Goal: Task Accomplishment & Management: Use online tool/utility

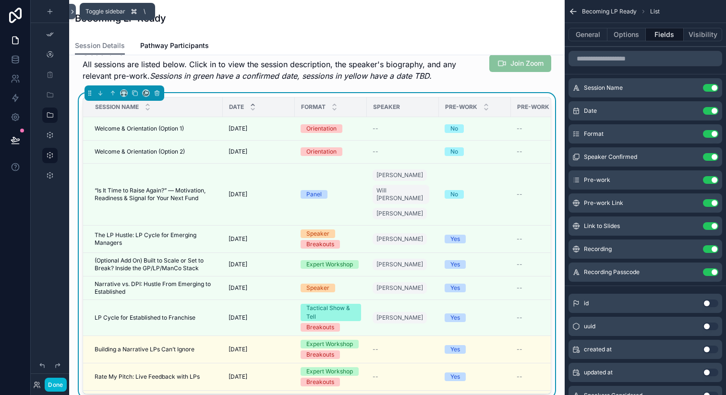
click at [73, 14] on icon at bounding box center [72, 11] width 7 height 7
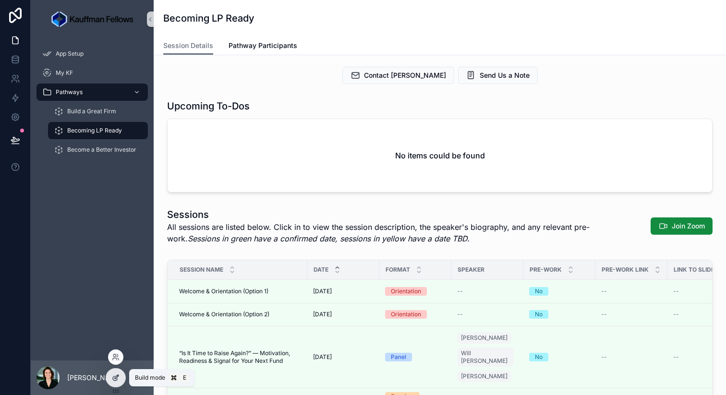
click at [117, 378] on icon at bounding box center [115, 378] width 4 height 4
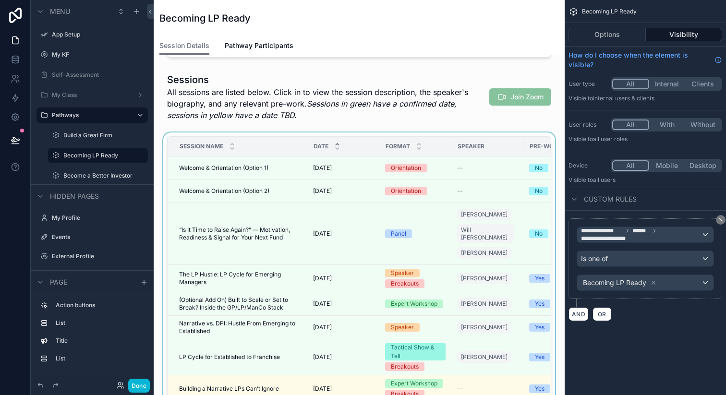
scroll to position [143, 0]
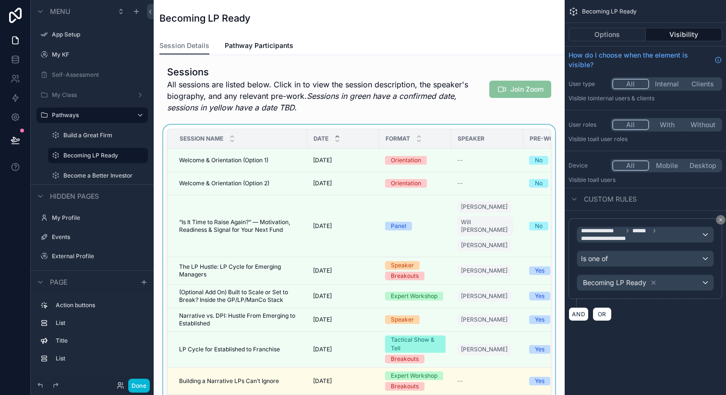
click at [486, 185] on div "scrollable content" at bounding box center [359, 279] width 396 height 309
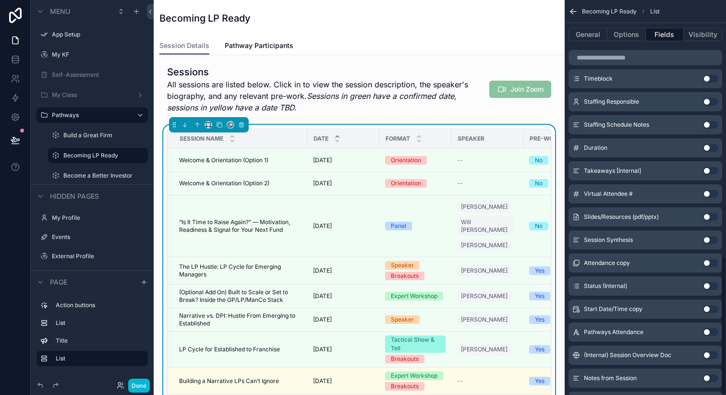
scroll to position [728, 0]
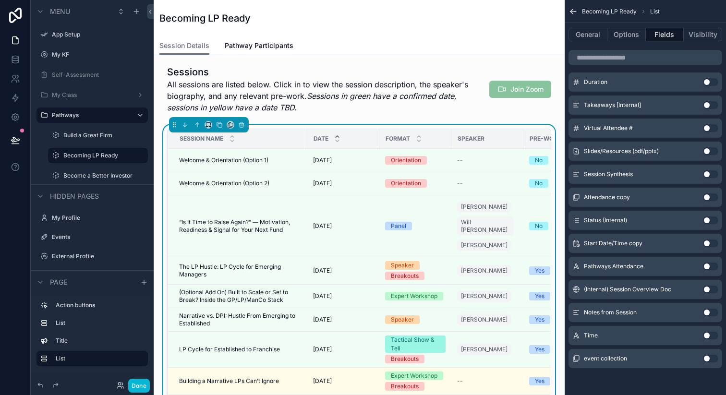
click at [709, 336] on button "Use setting" at bounding box center [710, 336] width 15 height 8
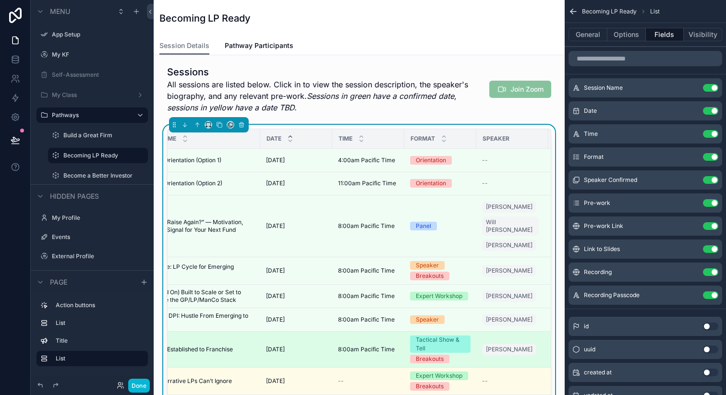
scroll to position [0, 0]
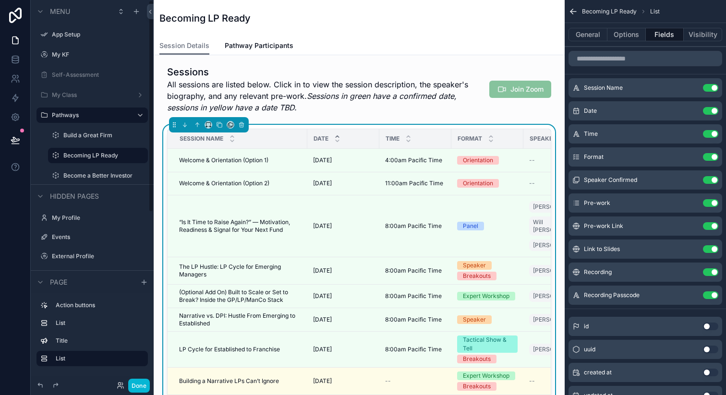
drag, startPoint x: 573, startPoint y: 293, endPoint x: 125, endPoint y: 2, distance: 534.3
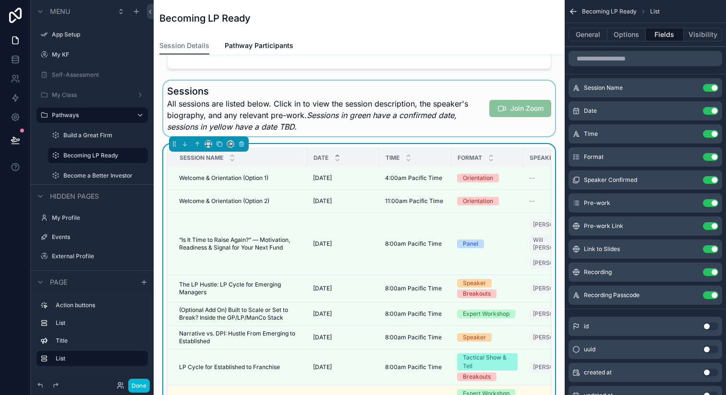
scroll to position [115, 0]
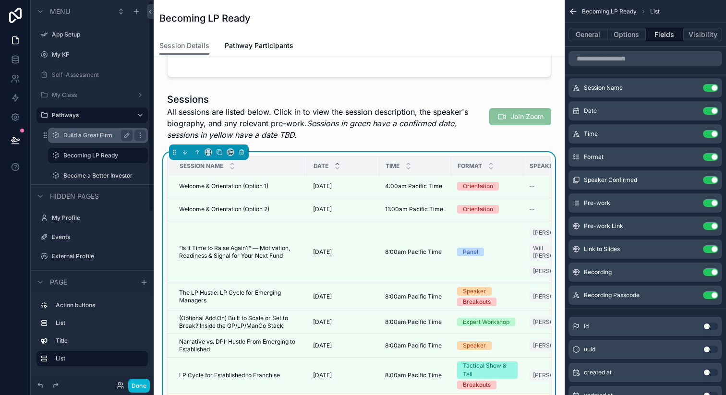
click at [68, 137] on label "Build a Great Firm" at bounding box center [95, 136] width 65 height 8
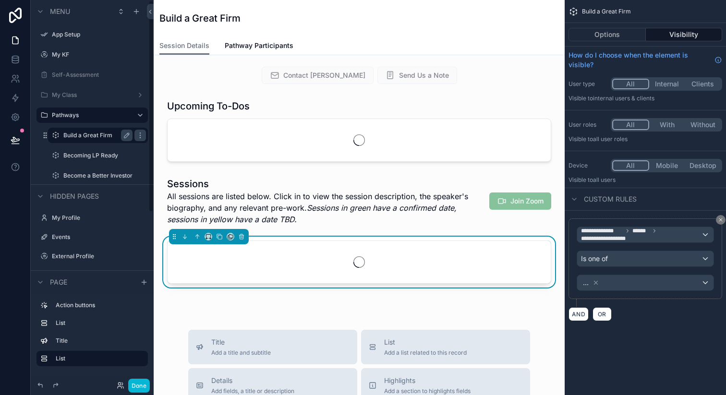
click at [393, 265] on div "scrollable content" at bounding box center [359, 262] width 383 height 42
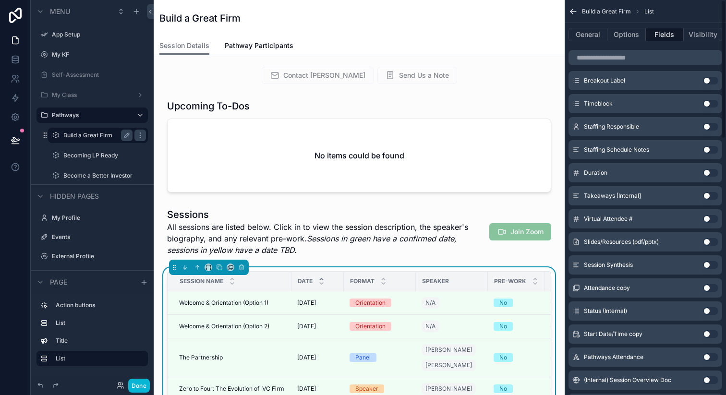
scroll to position [728, 0]
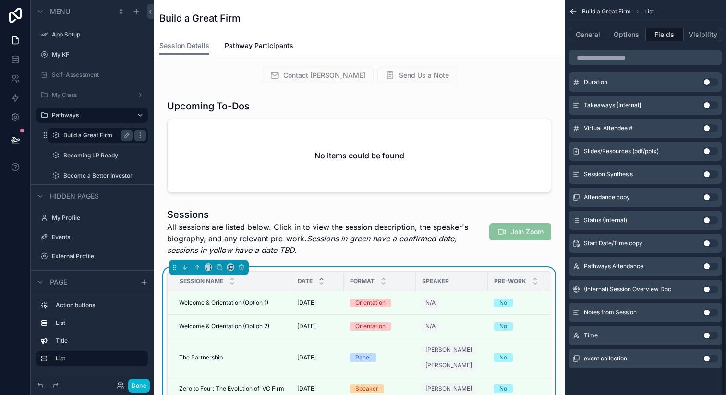
click at [706, 335] on button "Use setting" at bounding box center [710, 336] width 15 height 8
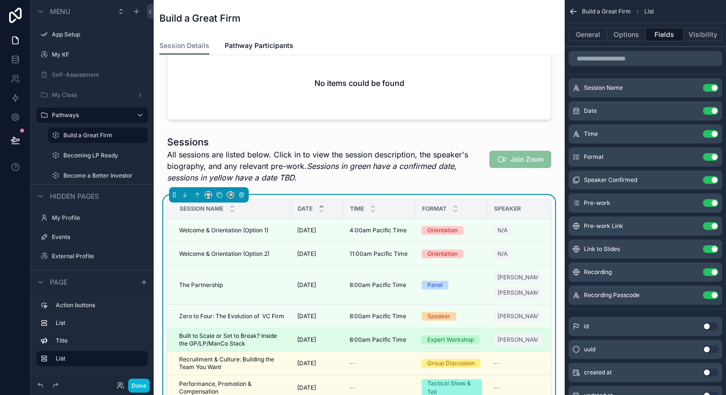
scroll to position [93, 0]
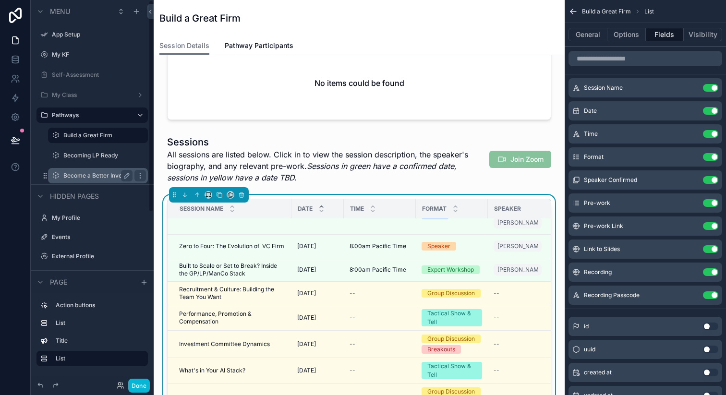
click at [100, 176] on label "Become a Better Investor" at bounding box center [97, 176] width 69 height 8
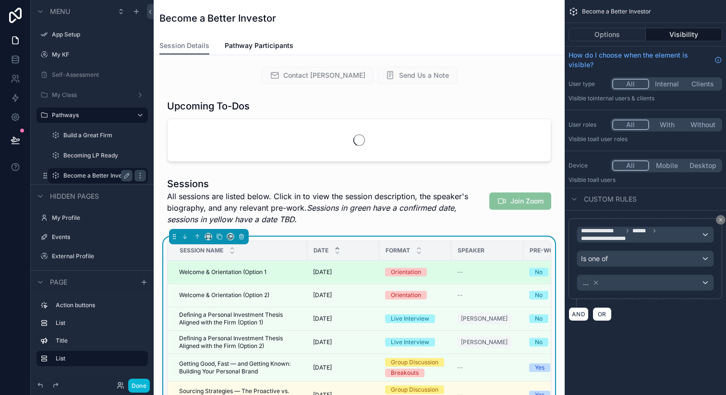
click at [424, 263] on td "Orientation" at bounding box center [415, 273] width 72 height 24
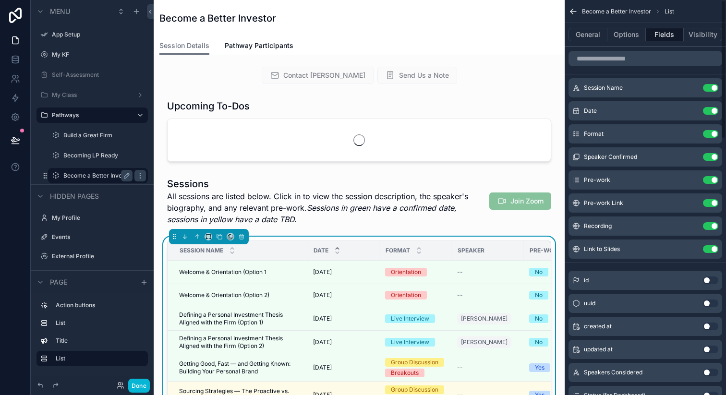
scroll to position [728, 0]
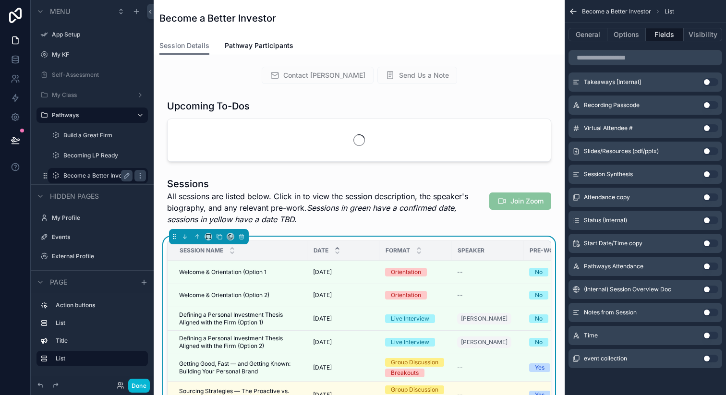
click at [709, 333] on button "Use setting" at bounding box center [710, 336] width 15 height 8
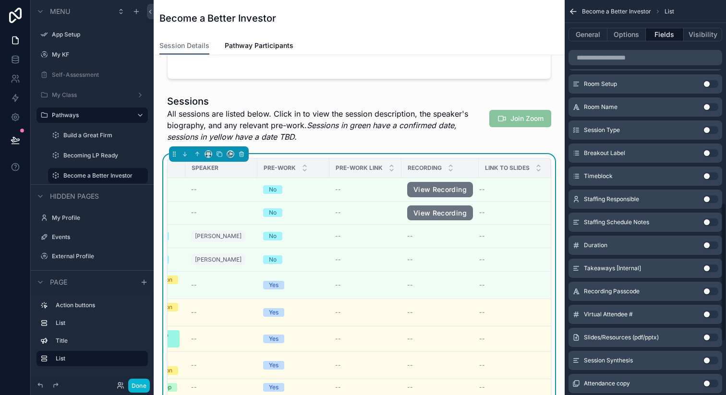
scroll to position [564, 0]
drag, startPoint x: 576, startPoint y: 275, endPoint x: 439, endPoint y: 5, distance: 302.5
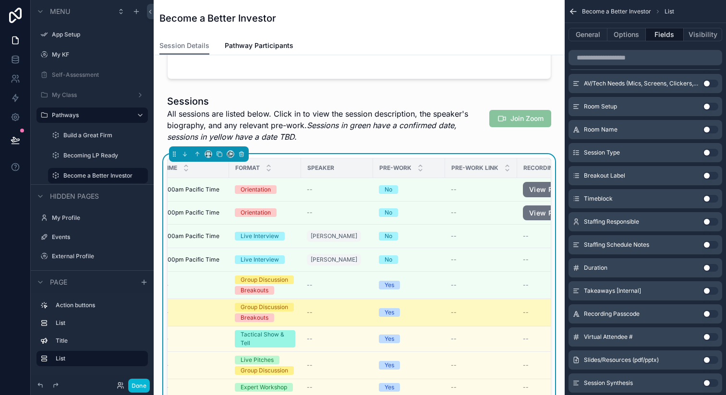
scroll to position [0, 338]
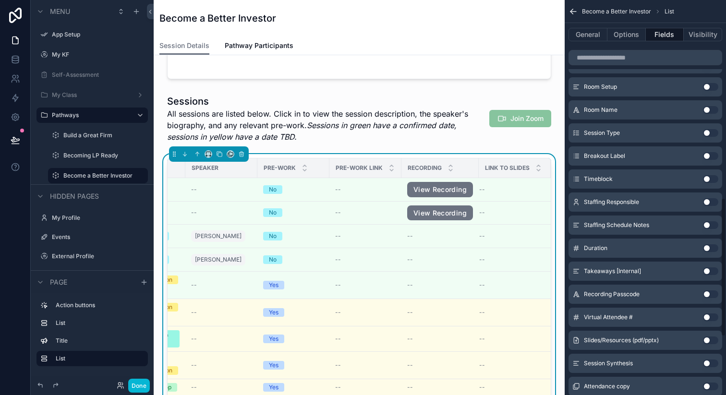
click at [707, 294] on button "Use setting" at bounding box center [710, 294] width 15 height 8
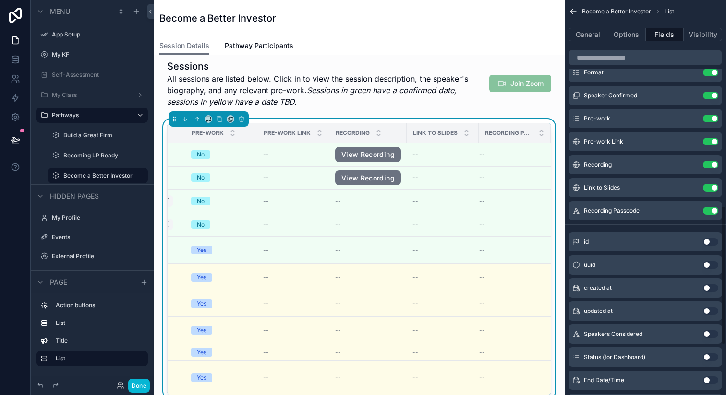
scroll to position [0, 0]
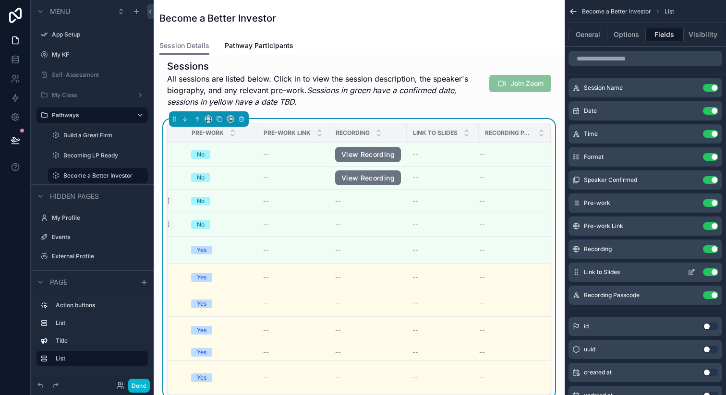
click at [713, 272] on button "Use setting" at bounding box center [710, 272] width 15 height 8
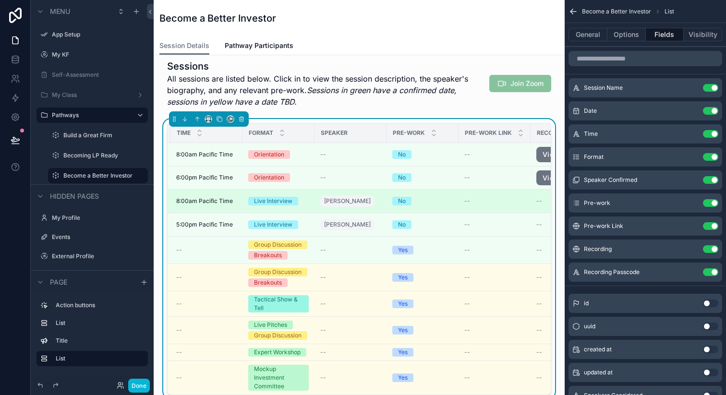
scroll to position [0, 199]
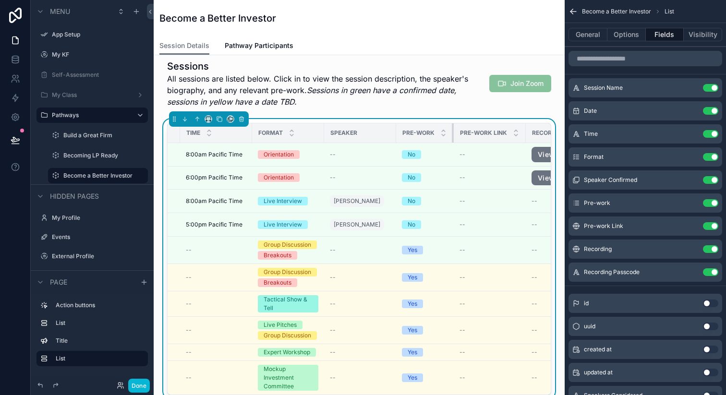
drag, startPoint x: 467, startPoint y: 131, endPoint x: 453, endPoint y: 132, distance: 14.5
click at [453, 132] on div "scrollable content" at bounding box center [454, 132] width 4 height 19
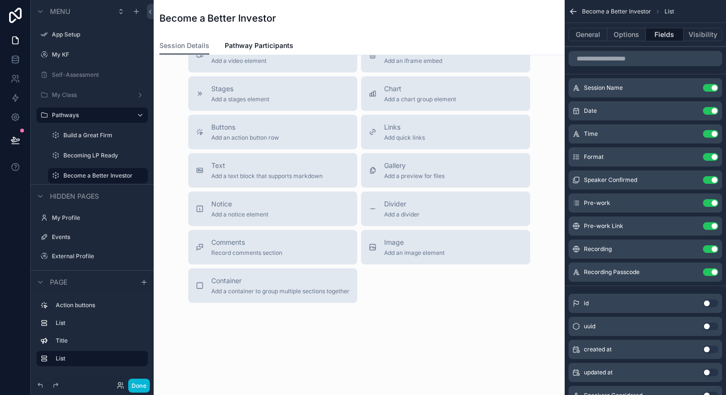
scroll to position [0, 0]
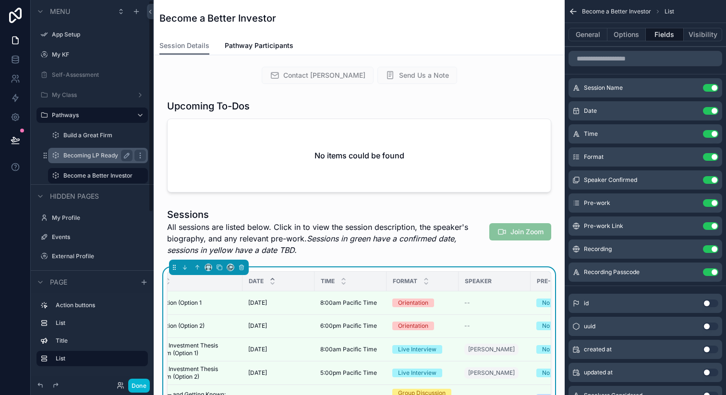
click at [100, 150] on div "Becoming LP Ready" at bounding box center [97, 156] width 69 height 12
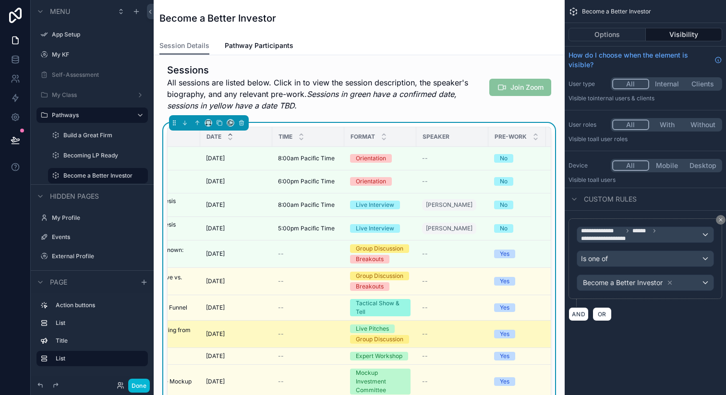
scroll to position [0, 110]
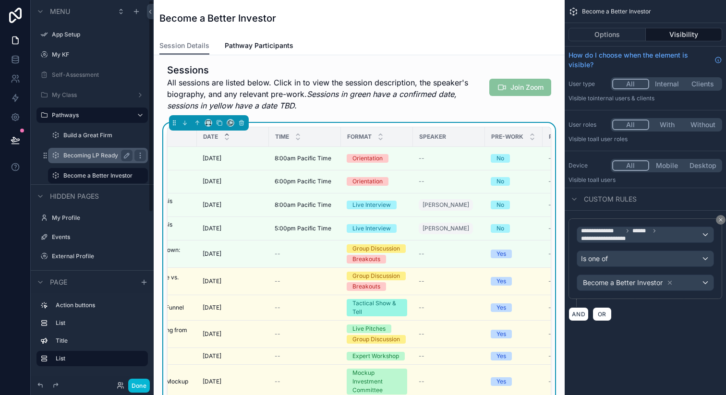
click at [82, 156] on label "Becoming LP Ready" at bounding box center [95, 156] width 65 height 8
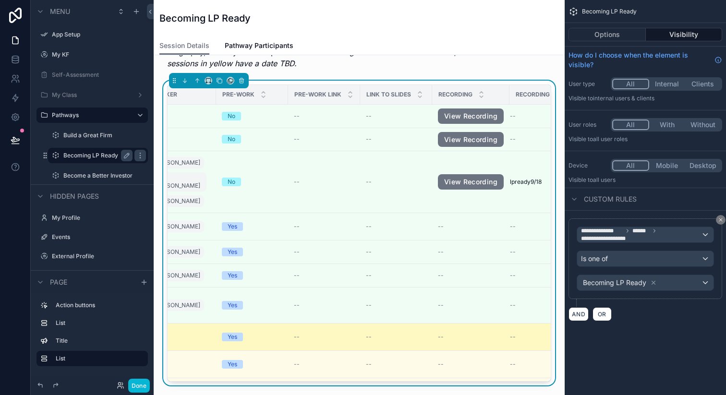
scroll to position [0, 410]
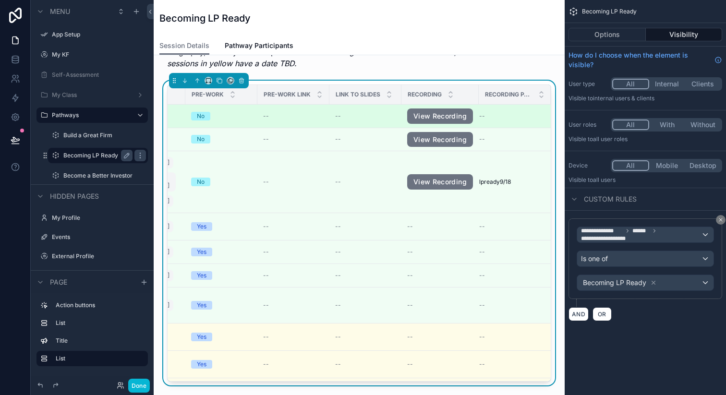
click at [351, 108] on td "--" at bounding box center [365, 117] width 72 height 24
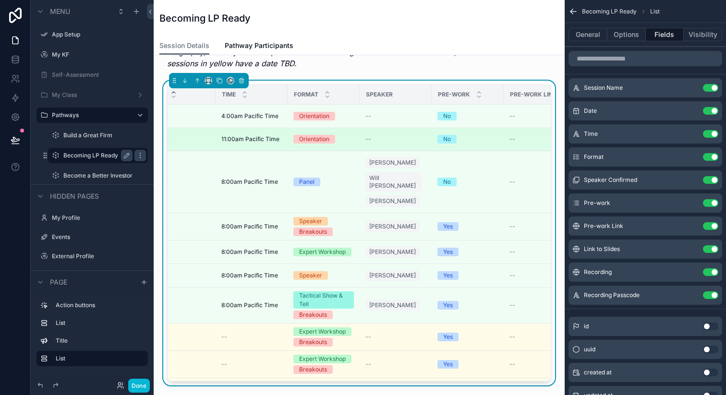
scroll to position [0, 217]
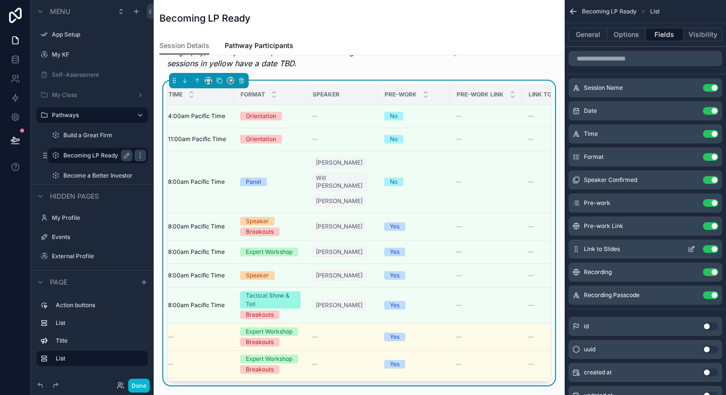
click at [713, 249] on button "Use setting" at bounding box center [710, 249] width 15 height 8
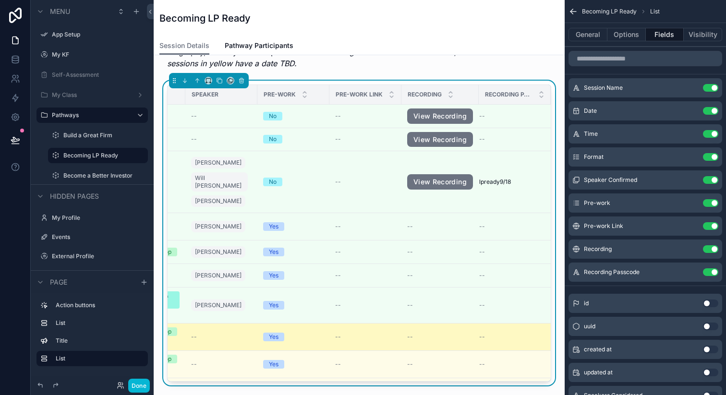
scroll to position [0, 0]
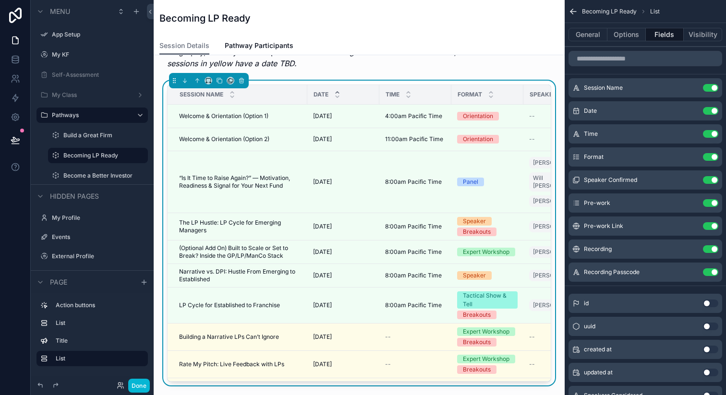
click at [304, 93] on div "Session Name" at bounding box center [237, 94] width 139 height 18
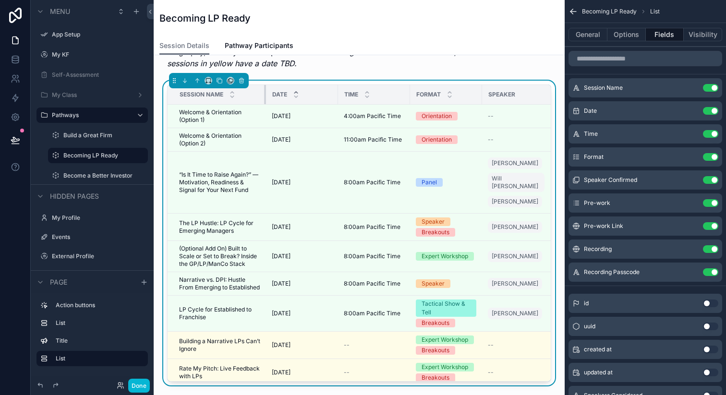
drag, startPoint x: 306, startPoint y: 96, endPoint x: 265, endPoint y: 96, distance: 41.3
click at [265, 96] on div "scrollable content" at bounding box center [266, 94] width 4 height 19
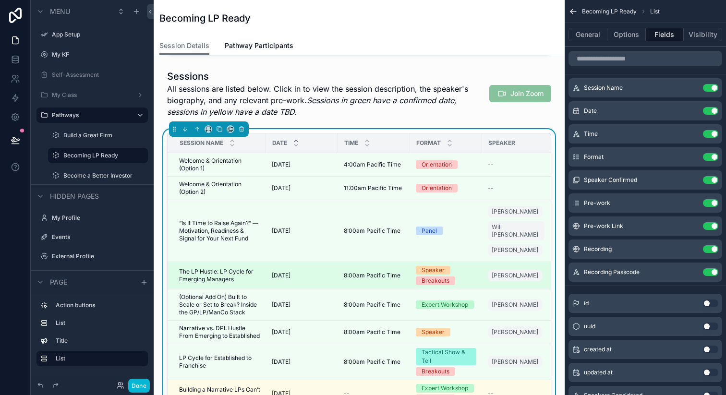
scroll to position [139, 0]
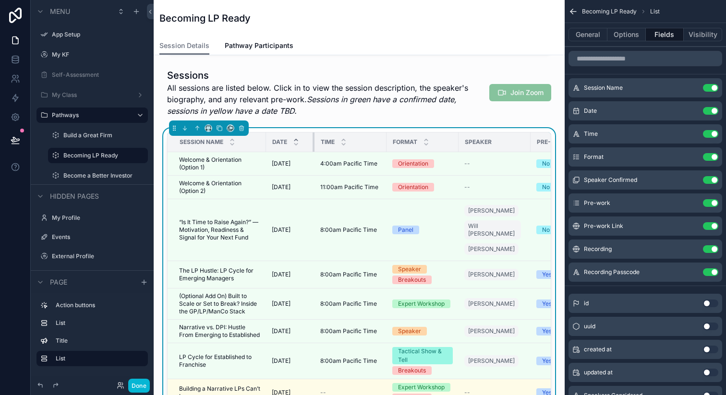
drag, startPoint x: 336, startPoint y: 144, endPoint x: 312, endPoint y: 144, distance: 24.5
click at [313, 144] on div "scrollable content" at bounding box center [315, 142] width 4 height 19
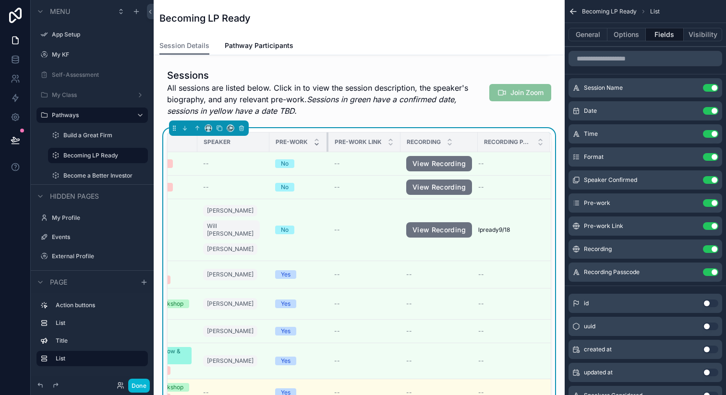
scroll to position [0, 259]
drag, startPoint x: 328, startPoint y: 145, endPoint x: 315, endPoint y: 145, distance: 13.0
click at [315, 145] on th "Pre-work" at bounding box center [300, 143] width 59 height 20
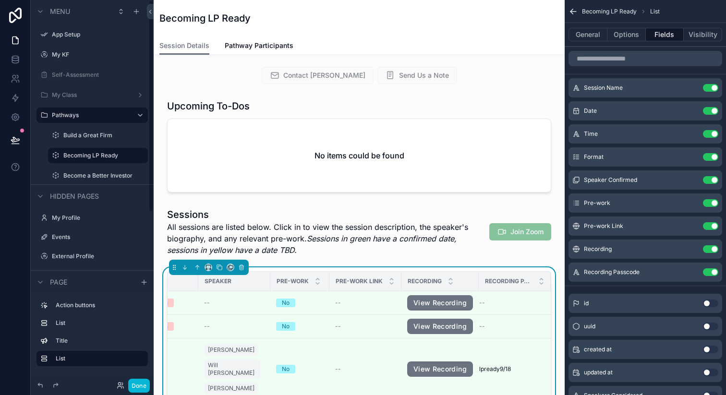
click at [110, 139] on div "Build a Great Firm" at bounding box center [104, 136] width 83 height 8
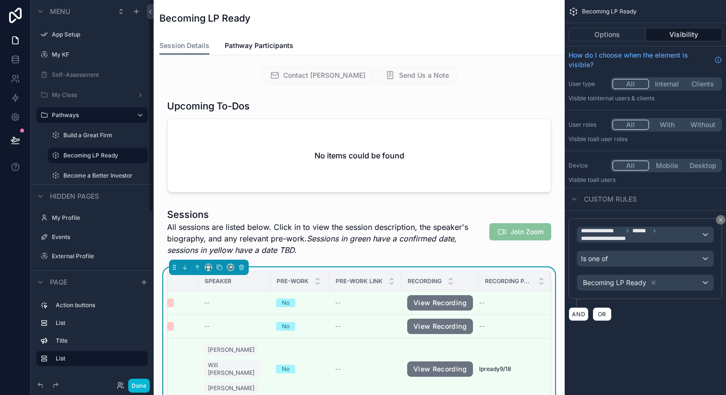
click at [114, 134] on label "Build a Great Firm" at bounding box center [104, 136] width 83 height 8
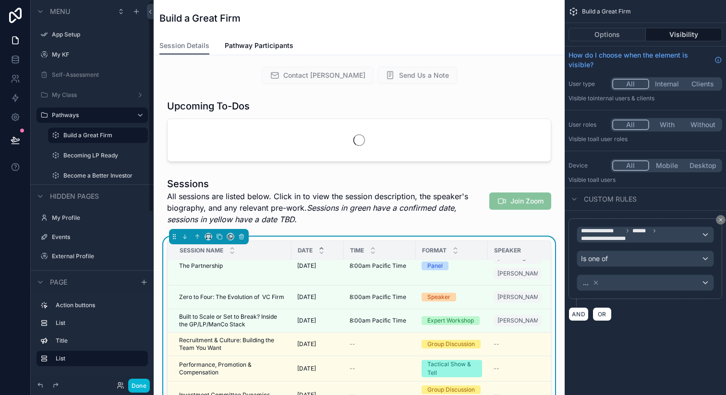
scroll to position [66, 0]
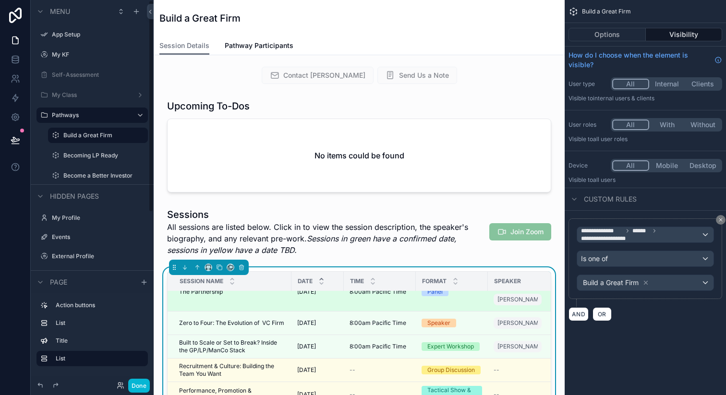
click at [239, 309] on td "The Partnership The Partnership" at bounding box center [230, 292] width 124 height 39
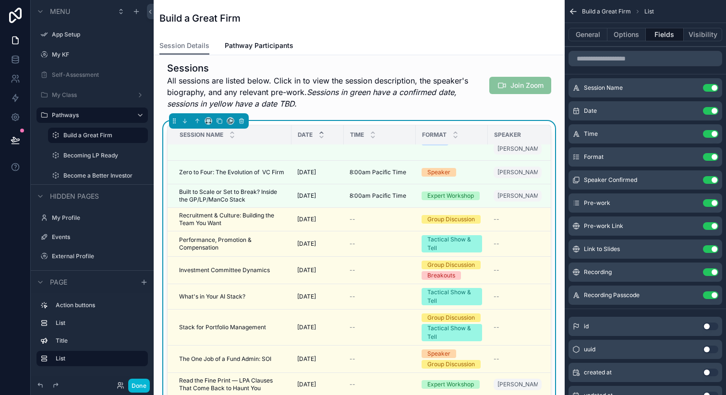
scroll to position [163, 0]
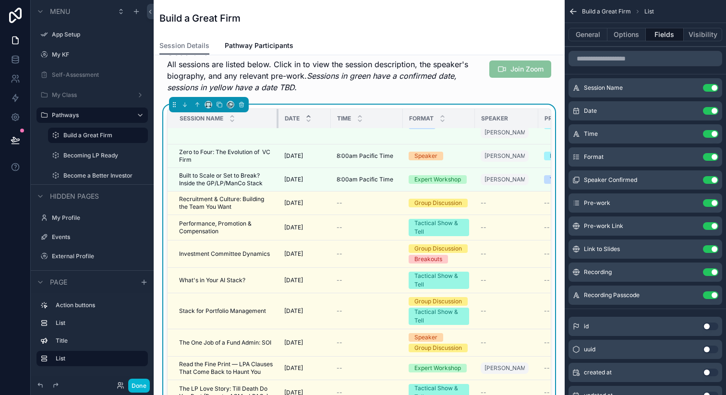
drag, startPoint x: 290, startPoint y: 117, endPoint x: 265, endPoint y: 119, distance: 25.6
click at [277, 119] on div "scrollable content" at bounding box center [279, 118] width 4 height 19
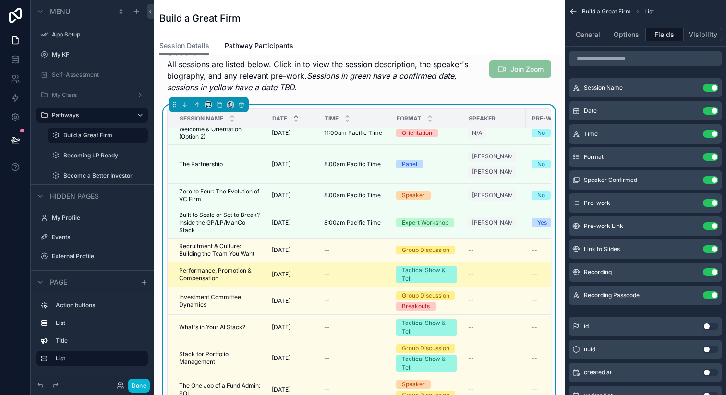
scroll to position [0, 0]
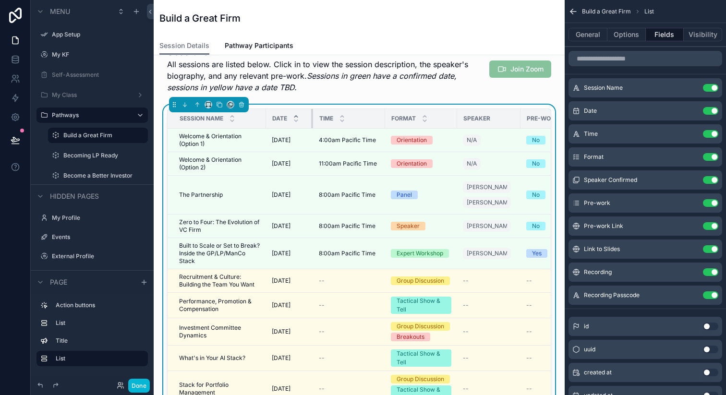
drag, startPoint x: 317, startPoint y: 117, endPoint x: 311, endPoint y: 117, distance: 6.7
click at [311, 117] on div "scrollable content" at bounding box center [313, 118] width 4 height 19
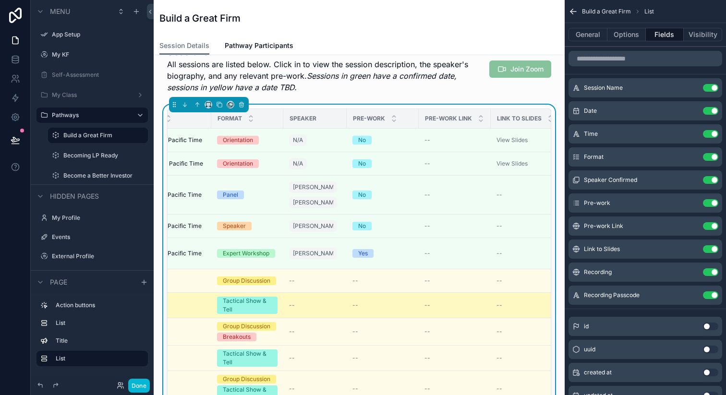
scroll to position [147, 0]
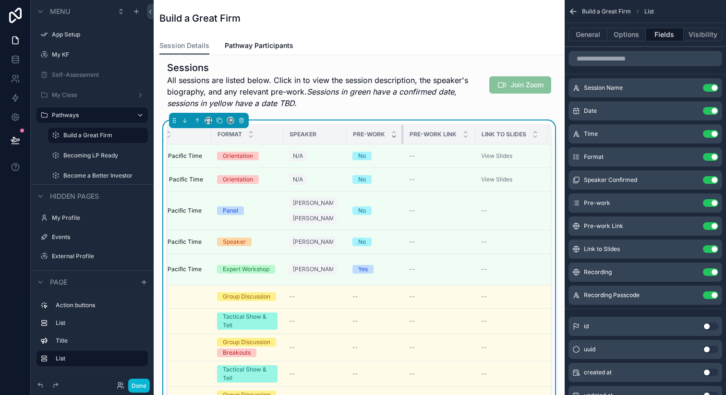
drag, startPoint x: 410, startPoint y: 135, endPoint x: 388, endPoint y: 137, distance: 22.6
click at [388, 137] on th "Pre-work" at bounding box center [375, 135] width 57 height 20
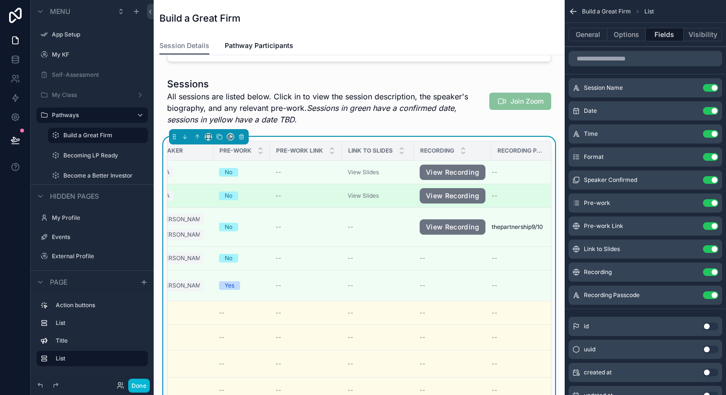
scroll to position [0, 311]
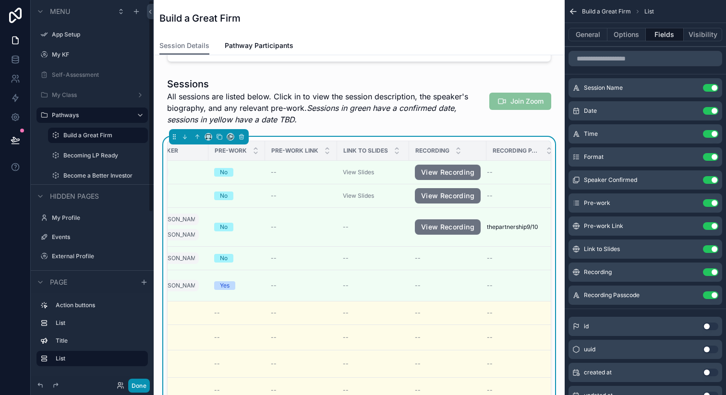
click at [143, 381] on button "Done" at bounding box center [139, 386] width 22 height 14
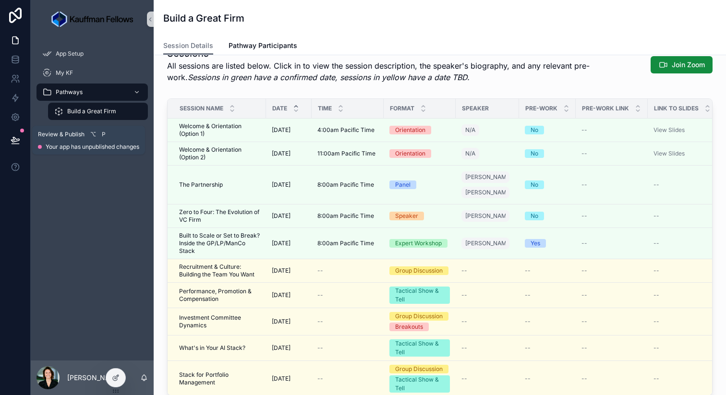
click at [16, 141] on icon at bounding box center [15, 139] width 8 height 5
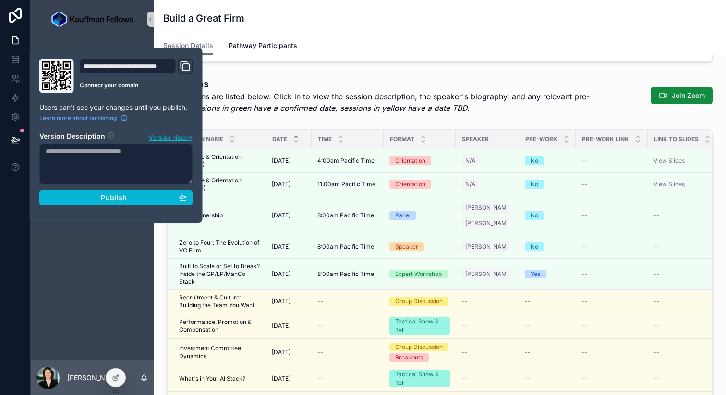
click at [118, 205] on div "**********" at bounding box center [116, 136] width 161 height 154
click at [114, 195] on span "Publish" at bounding box center [114, 197] width 26 height 9
